Goal: Task Accomplishment & Management: Complete application form

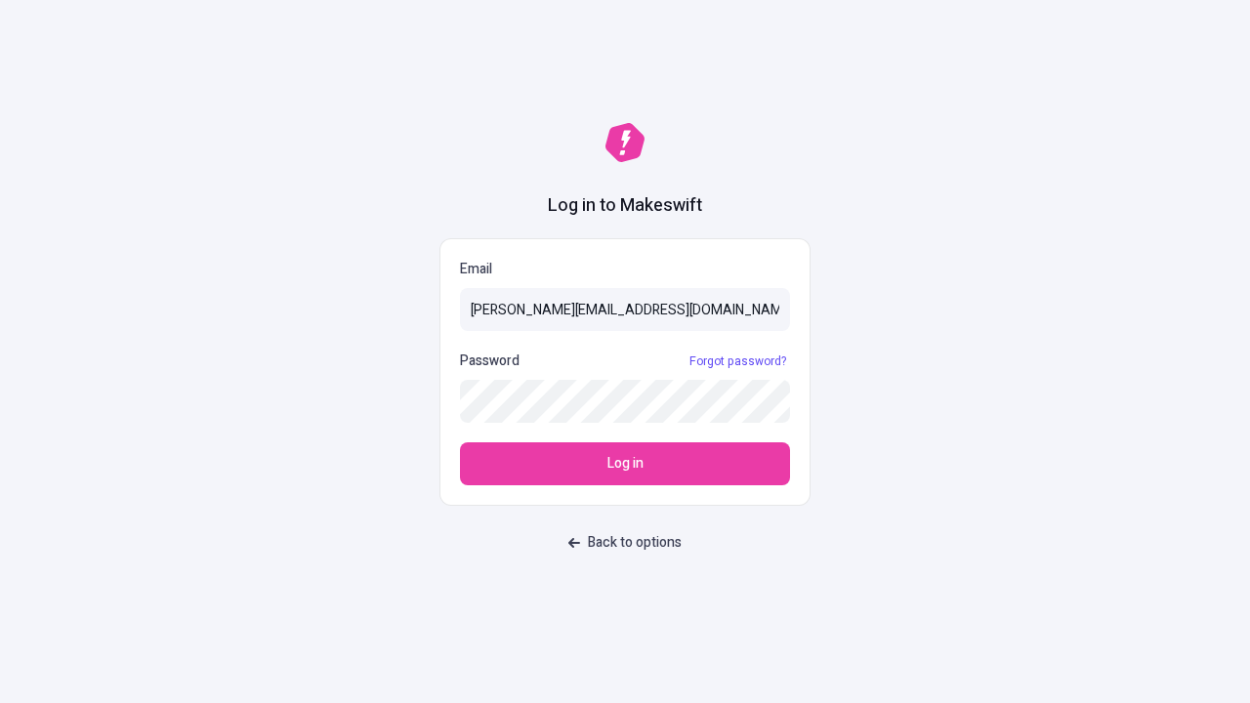
type input "[PERSON_NAME][EMAIL_ADDRESS][DOMAIN_NAME]"
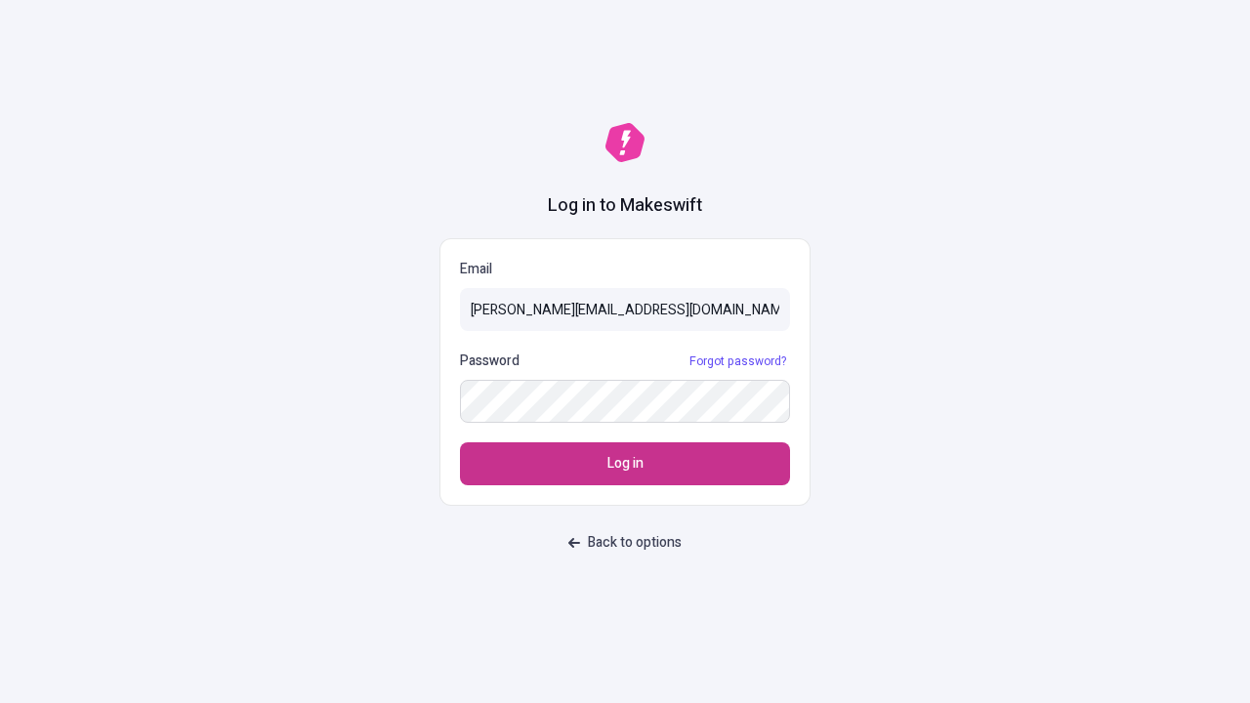
click at [625, 464] on span "Log in" at bounding box center [625, 463] width 36 height 21
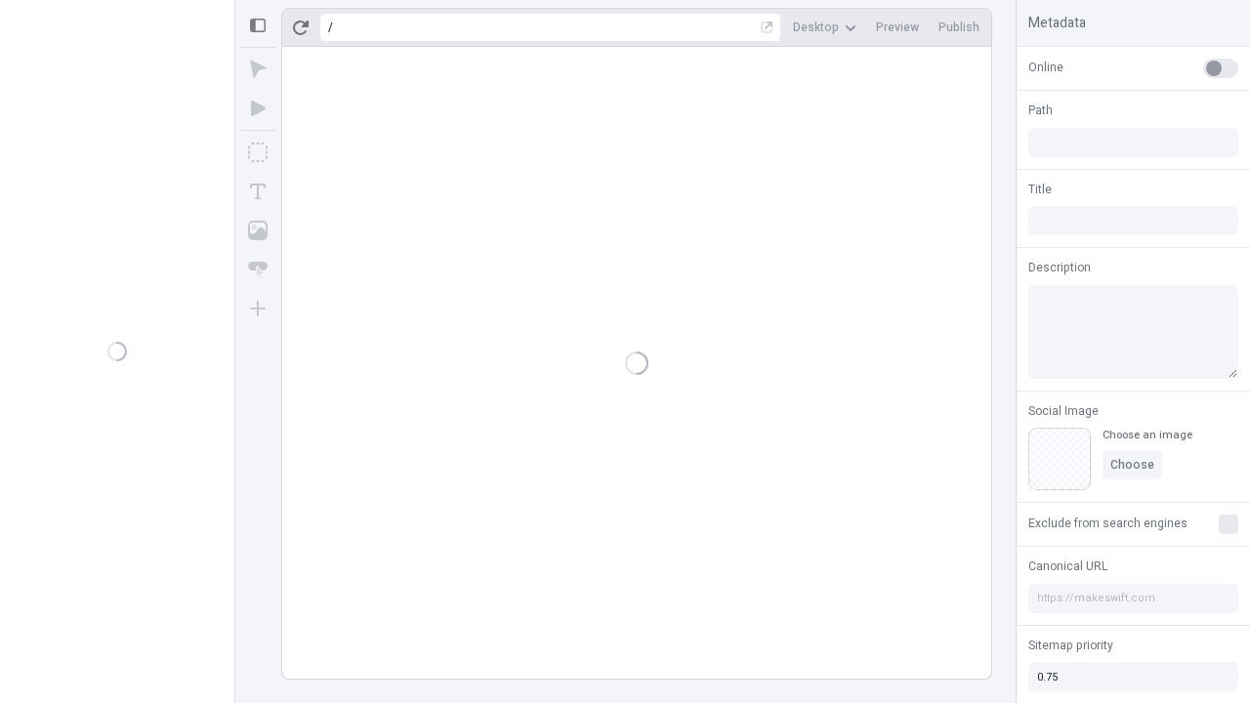
type input "/deep-link-[PERSON_NAME]"
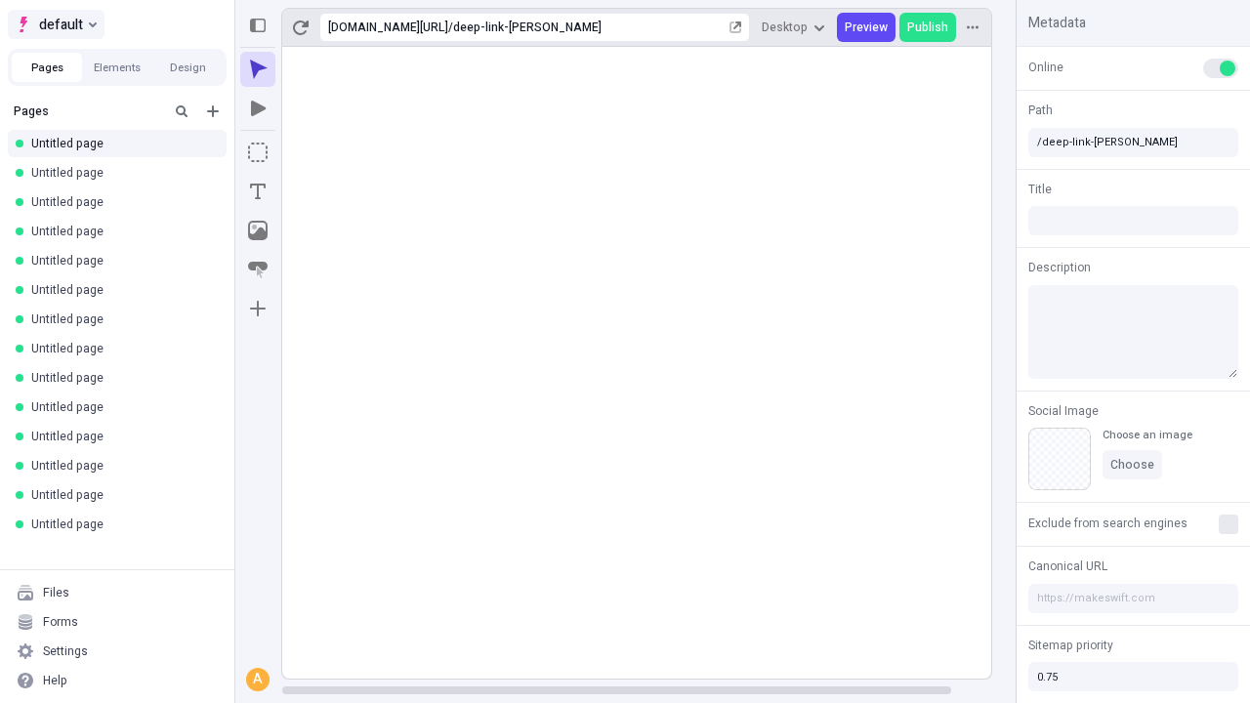
click at [55, 24] on span "default" at bounding box center [61, 24] width 44 height 23
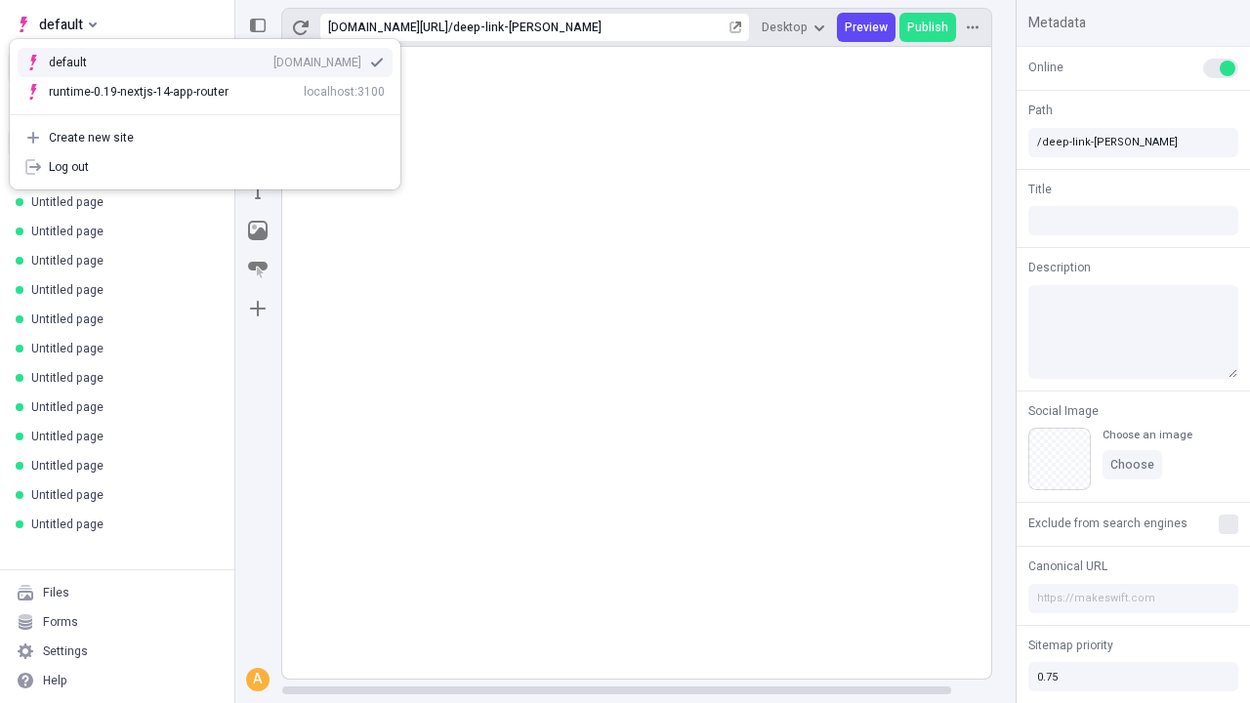
click at [273, 59] on div "qee9k4dy7d.staging.makeswift.site" at bounding box center [317, 63] width 88 height 16
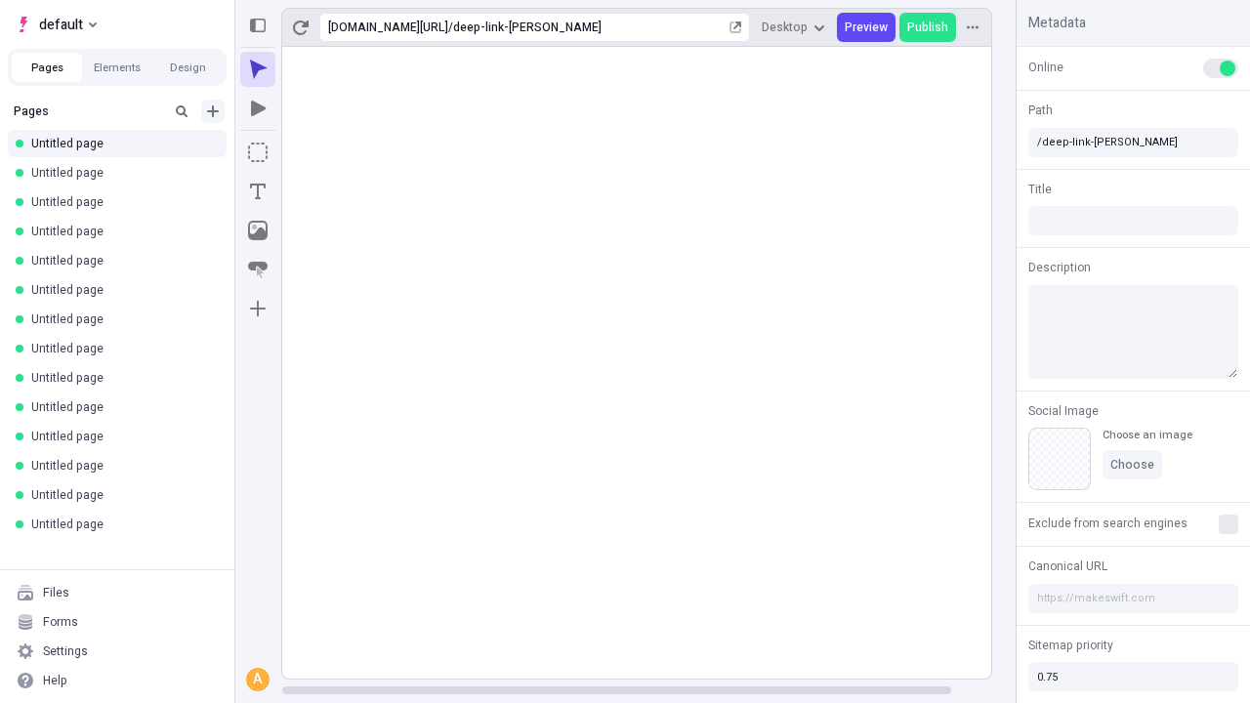
click at [213, 111] on icon "Add new" at bounding box center [213, 111] width 12 height 12
click at [316, 151] on span "Blank page" at bounding box center [328, 152] width 121 height 16
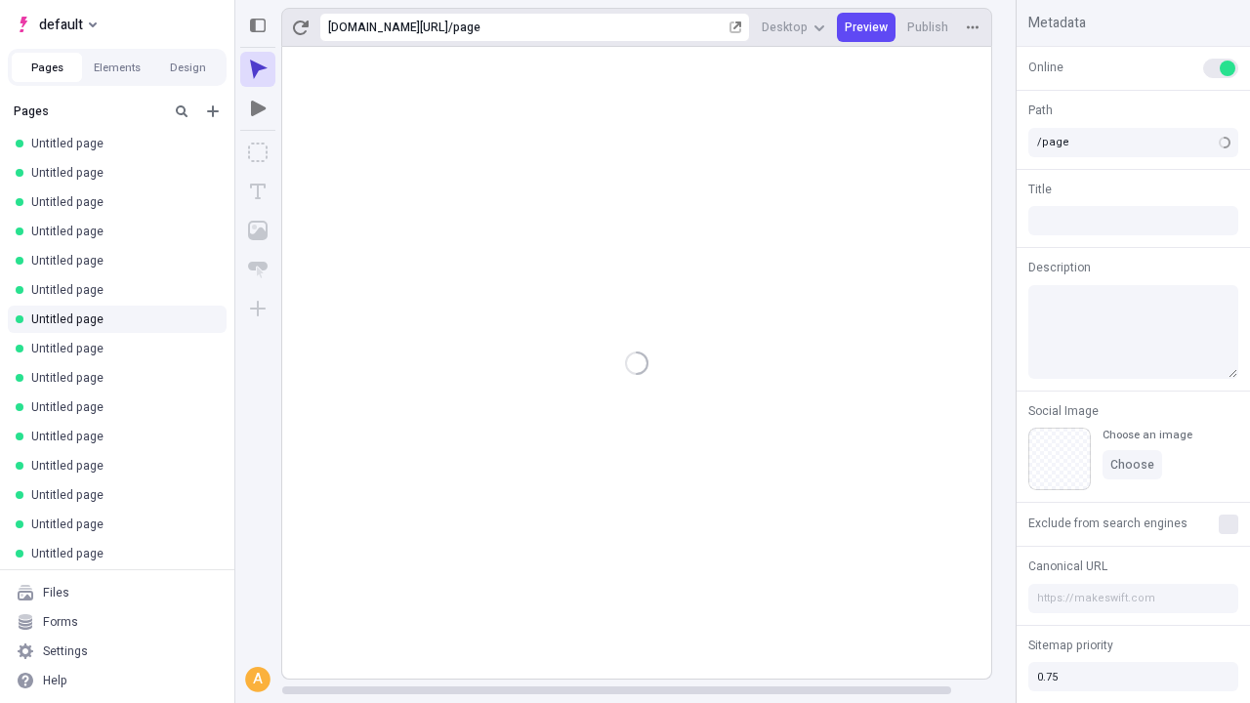
type input "/deep-link-tracto"
